Goal: Navigation & Orientation: Find specific page/section

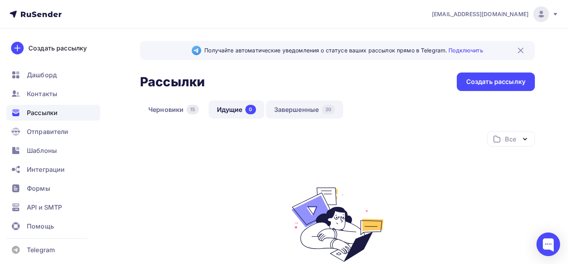
click at [313, 113] on link "Завершенные 20" at bounding box center [305, 110] width 78 height 18
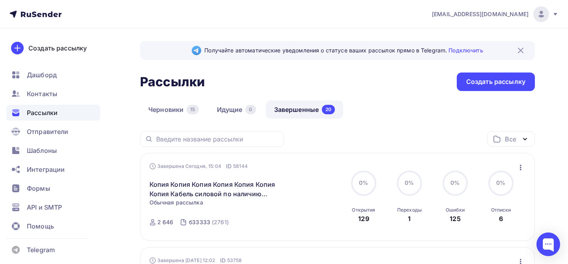
scroll to position [26, 0]
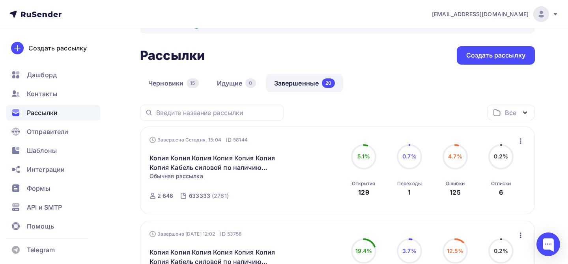
click at [501, 193] on div "6" at bounding box center [501, 192] width 4 height 9
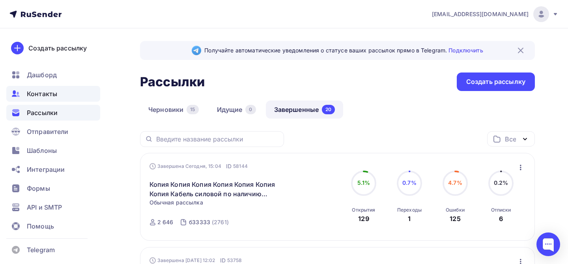
click at [34, 94] on span "Контакты" at bounding box center [42, 93] width 30 height 9
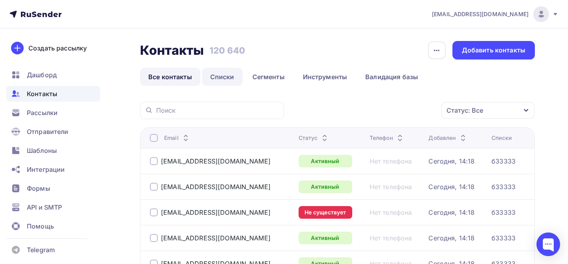
click at [223, 73] on link "Списки" at bounding box center [222, 77] width 41 height 18
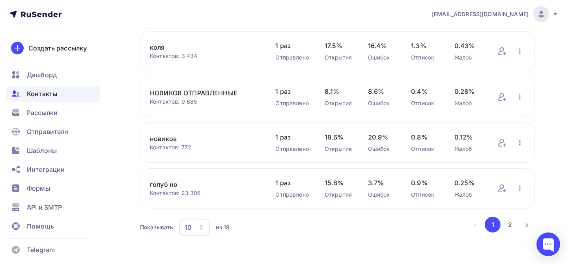
scroll to position [345, 0]
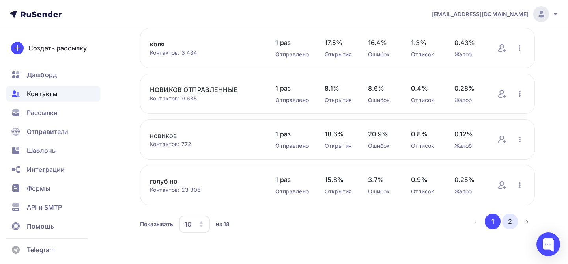
click at [509, 219] on button "2" at bounding box center [510, 222] width 16 height 16
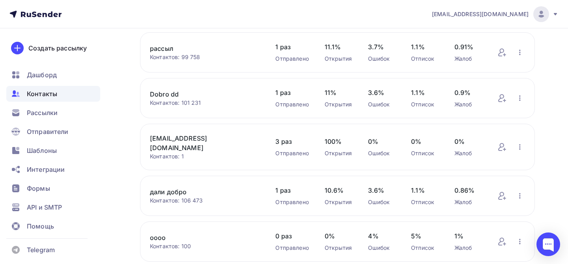
scroll to position [254, 0]
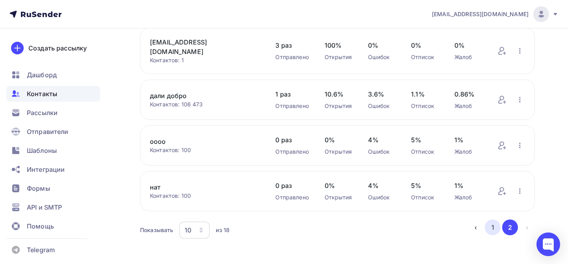
click at [498, 222] on button "1" at bounding box center [493, 228] width 16 height 16
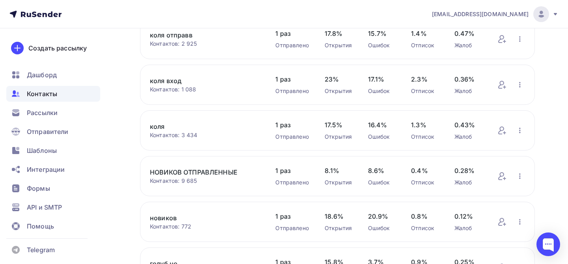
scroll to position [345, 0]
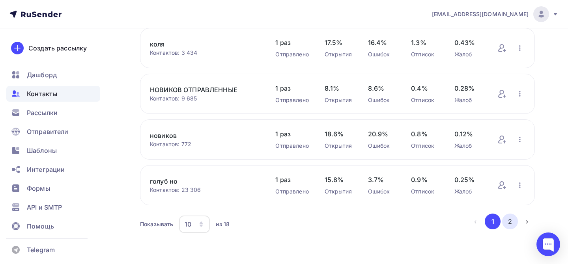
click at [516, 219] on button "2" at bounding box center [510, 222] width 16 height 16
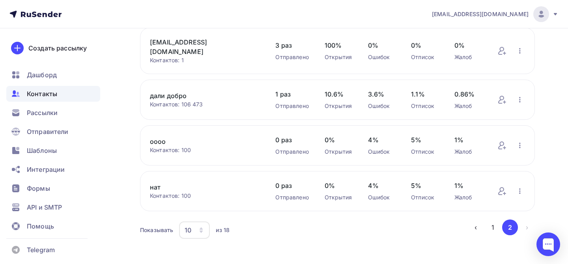
scroll to position [123, 0]
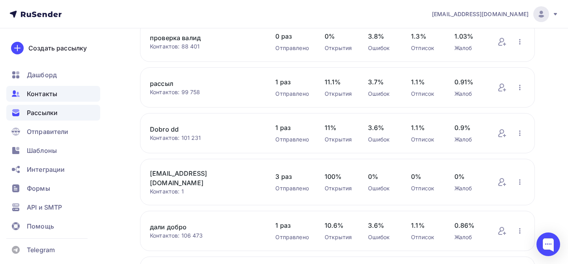
click at [51, 111] on span "Рассылки" at bounding box center [42, 112] width 31 height 9
